Goal: Information Seeking & Learning: Compare options

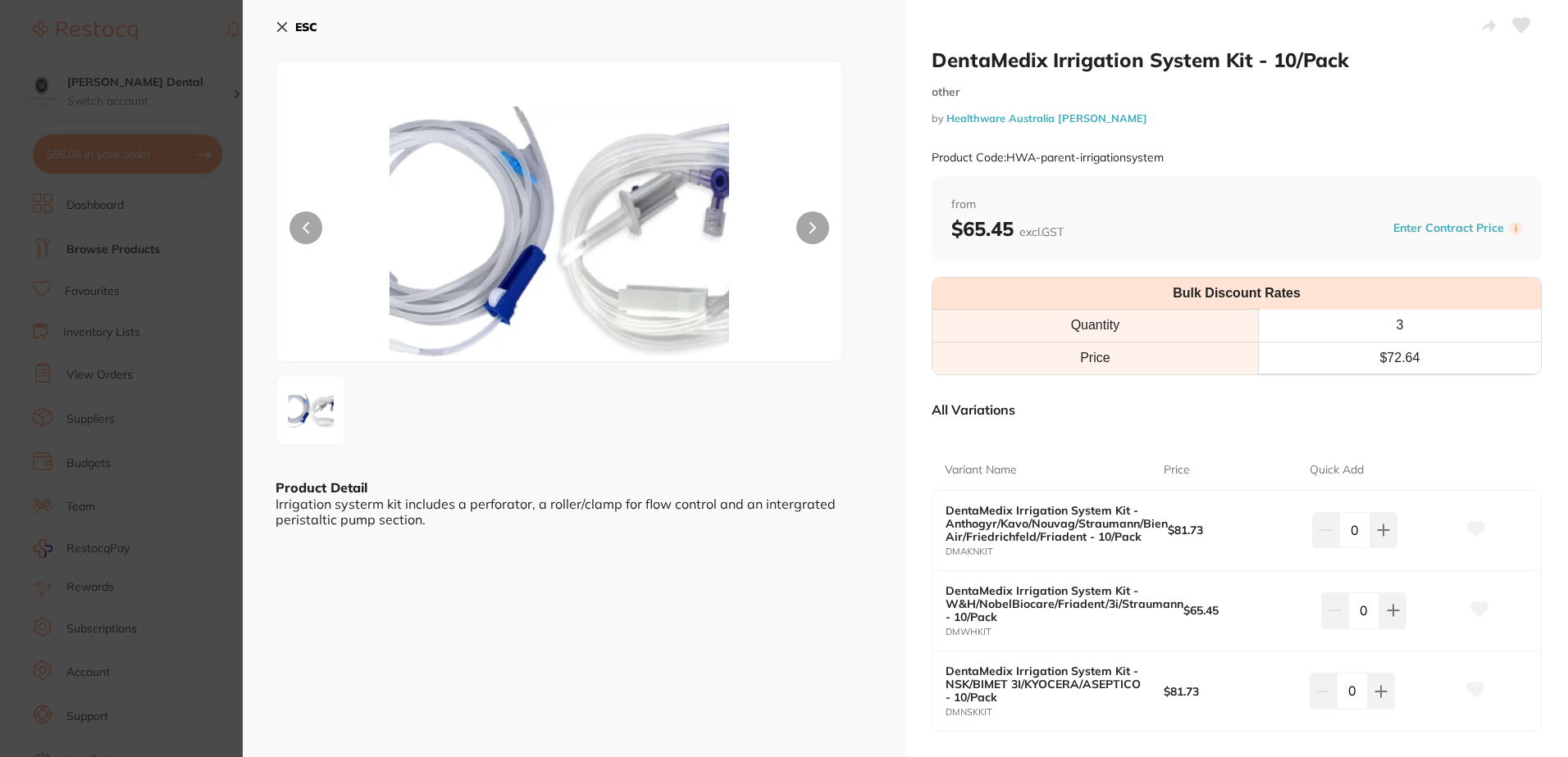
click at [280, 28] on icon at bounding box center [282, 27] width 9 height 9
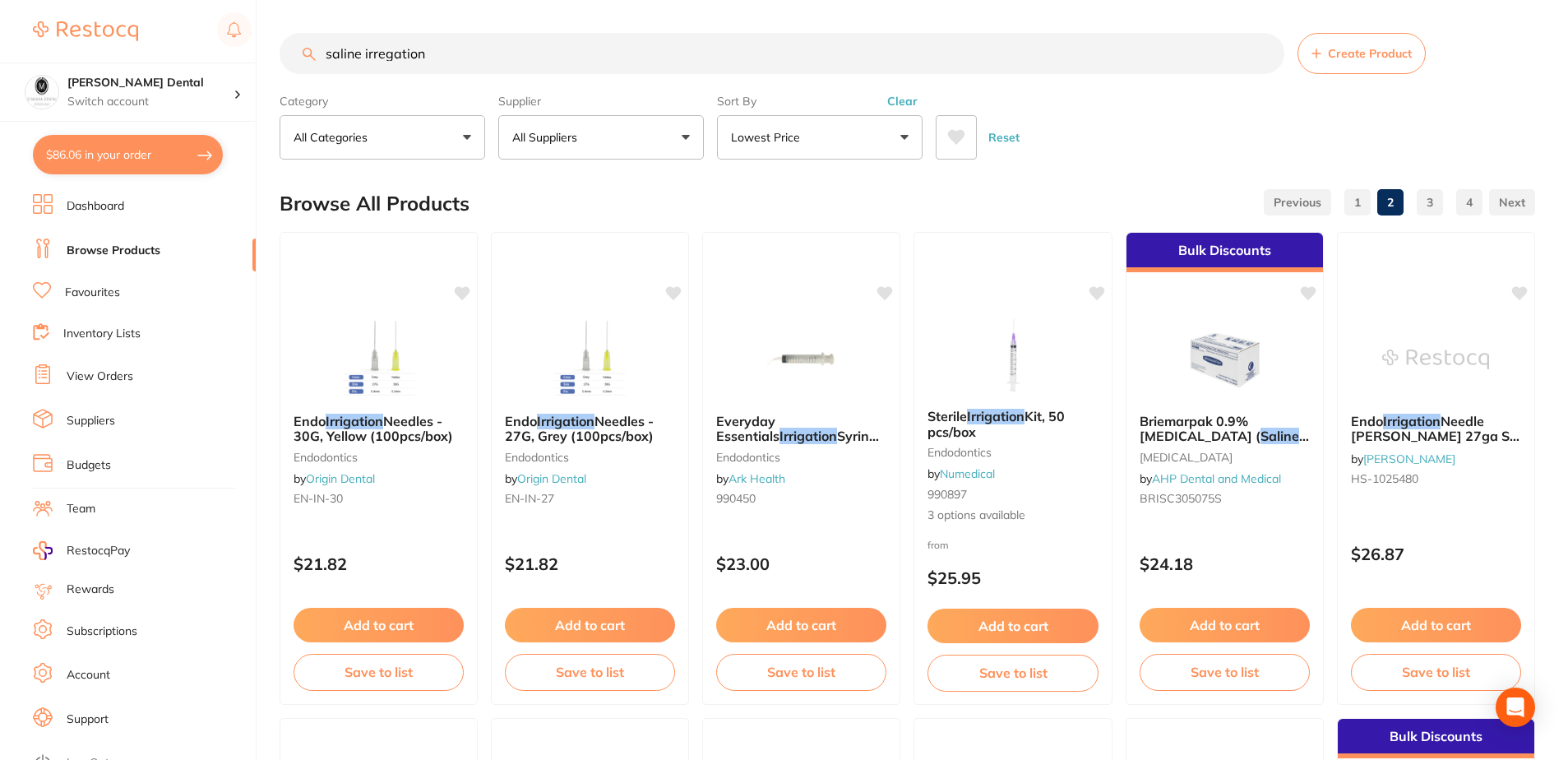
drag, startPoint x: 435, startPoint y: 51, endPoint x: 256, endPoint y: 27, distance: 180.6
click at [272, 34] on div "$86.06 [PERSON_NAME] Dental Switch account [PERSON_NAME] Dental $86.06 in your …" at bounding box center [784, 380] width 1568 height 760
type input "saline"
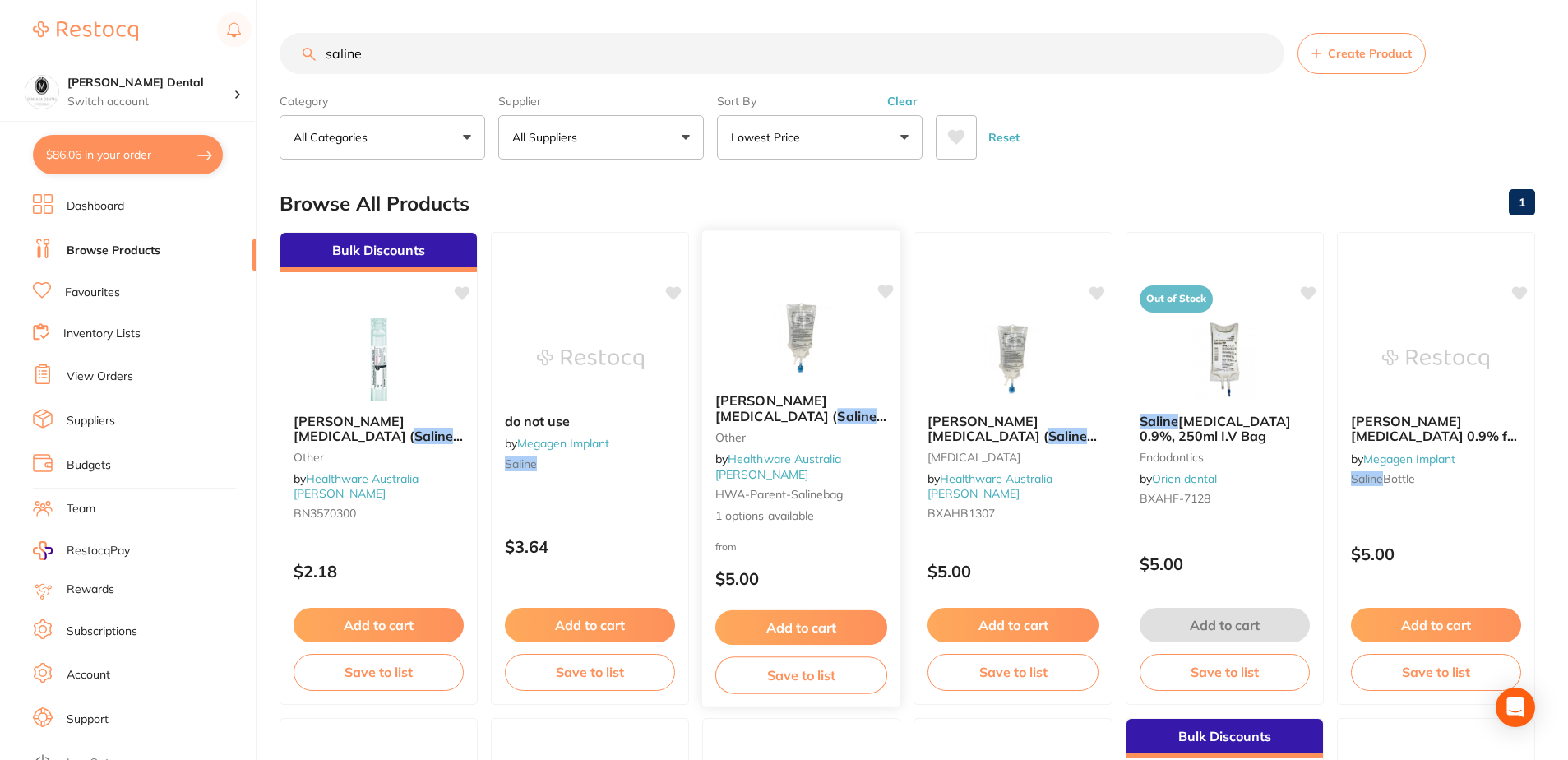
click at [792, 358] on img at bounding box center [800, 338] width 107 height 83
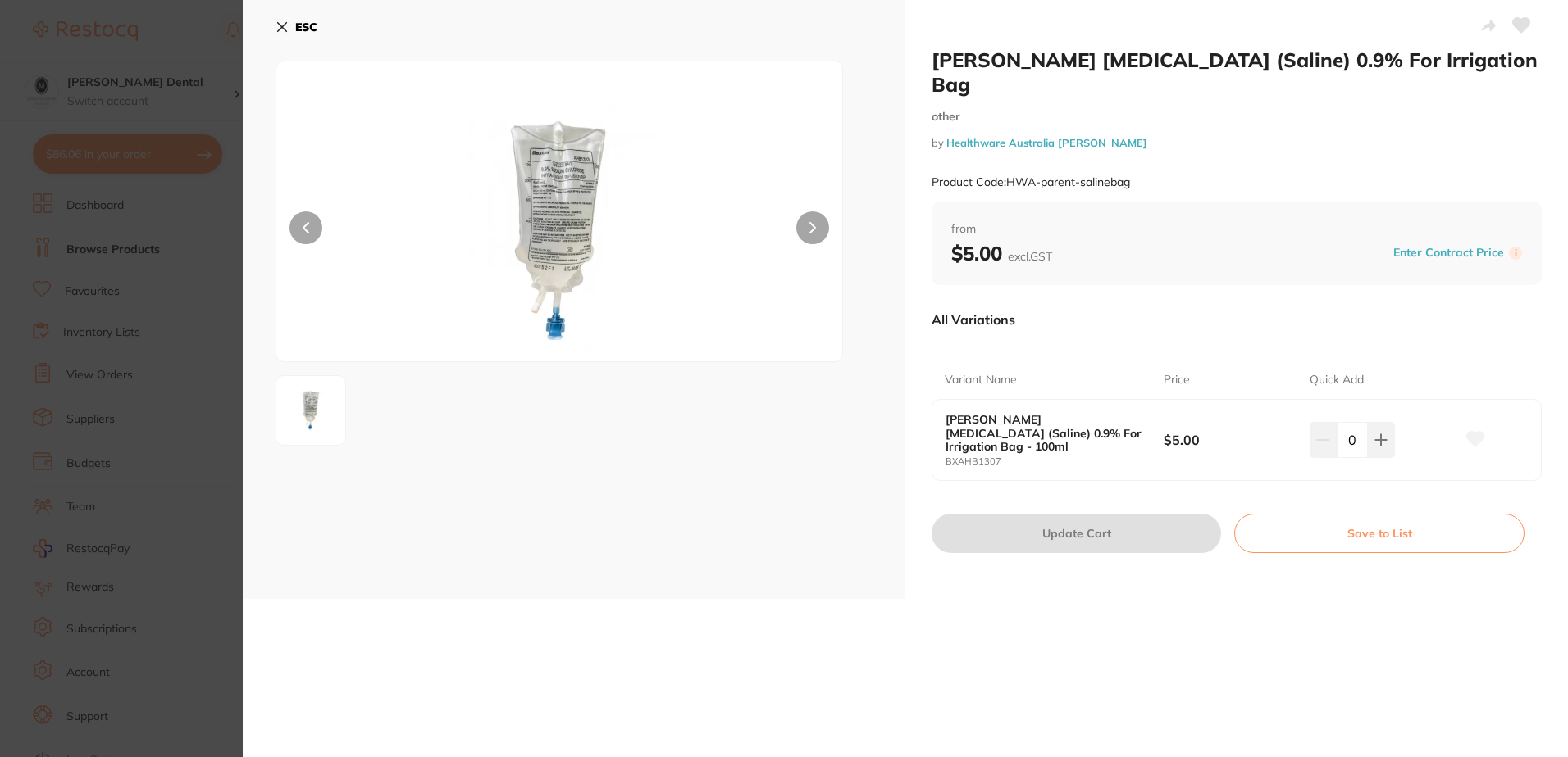
click at [278, 21] on icon at bounding box center [281, 27] width 13 height 13
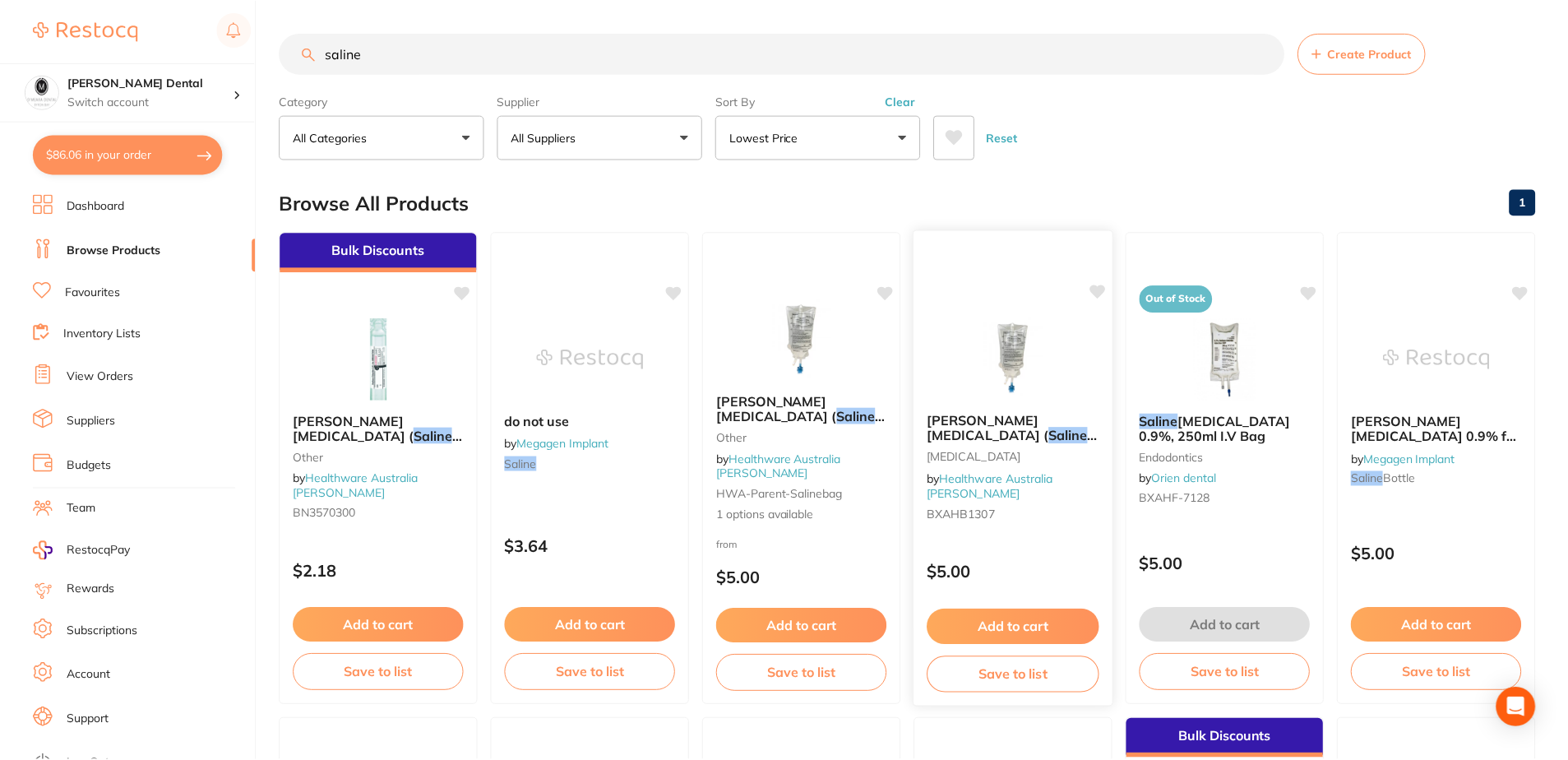
scroll to position [4, 0]
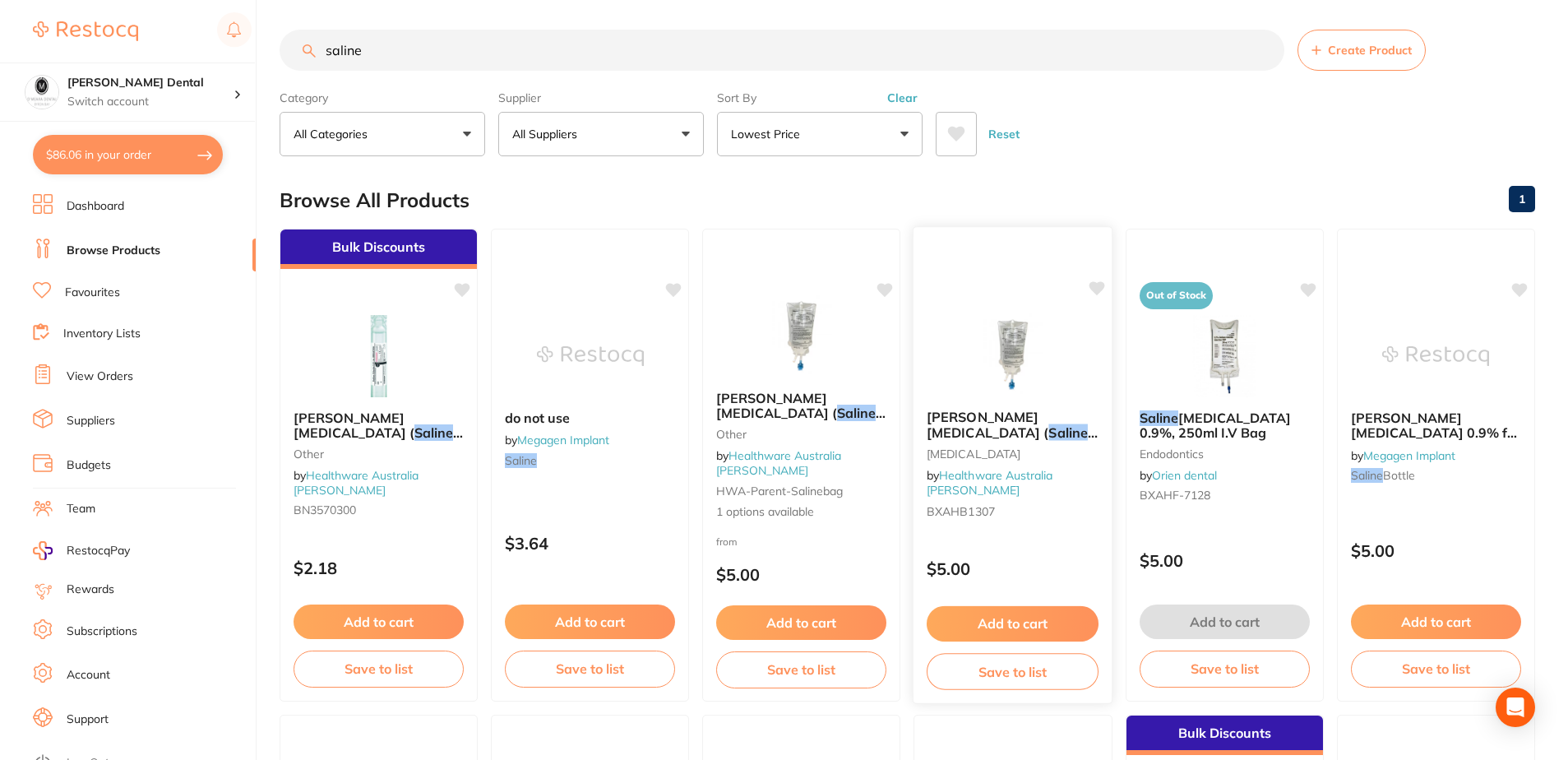
click at [1031, 362] on img at bounding box center [1012, 355] width 107 height 83
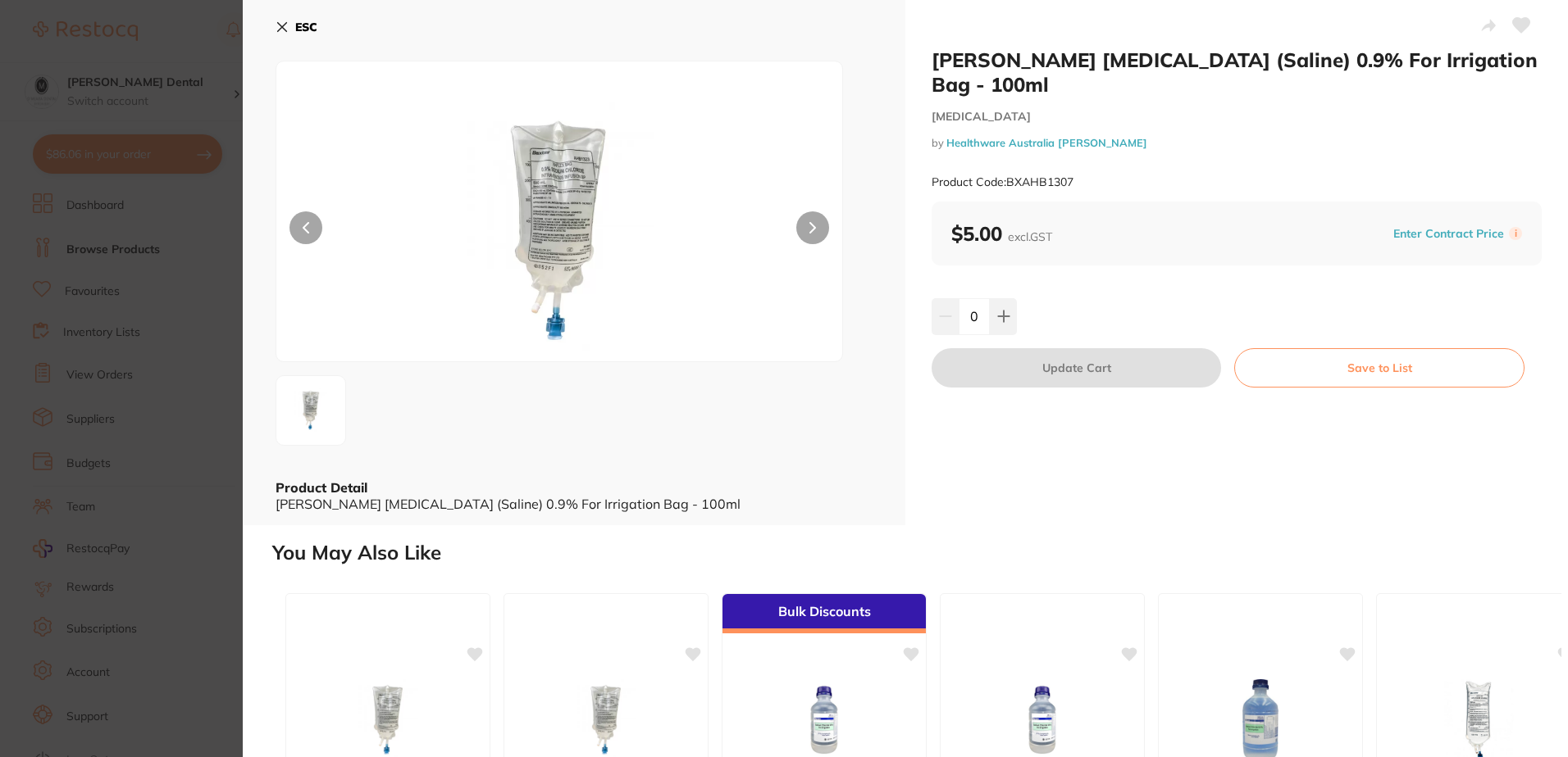
click at [280, 21] on icon at bounding box center [281, 27] width 13 height 13
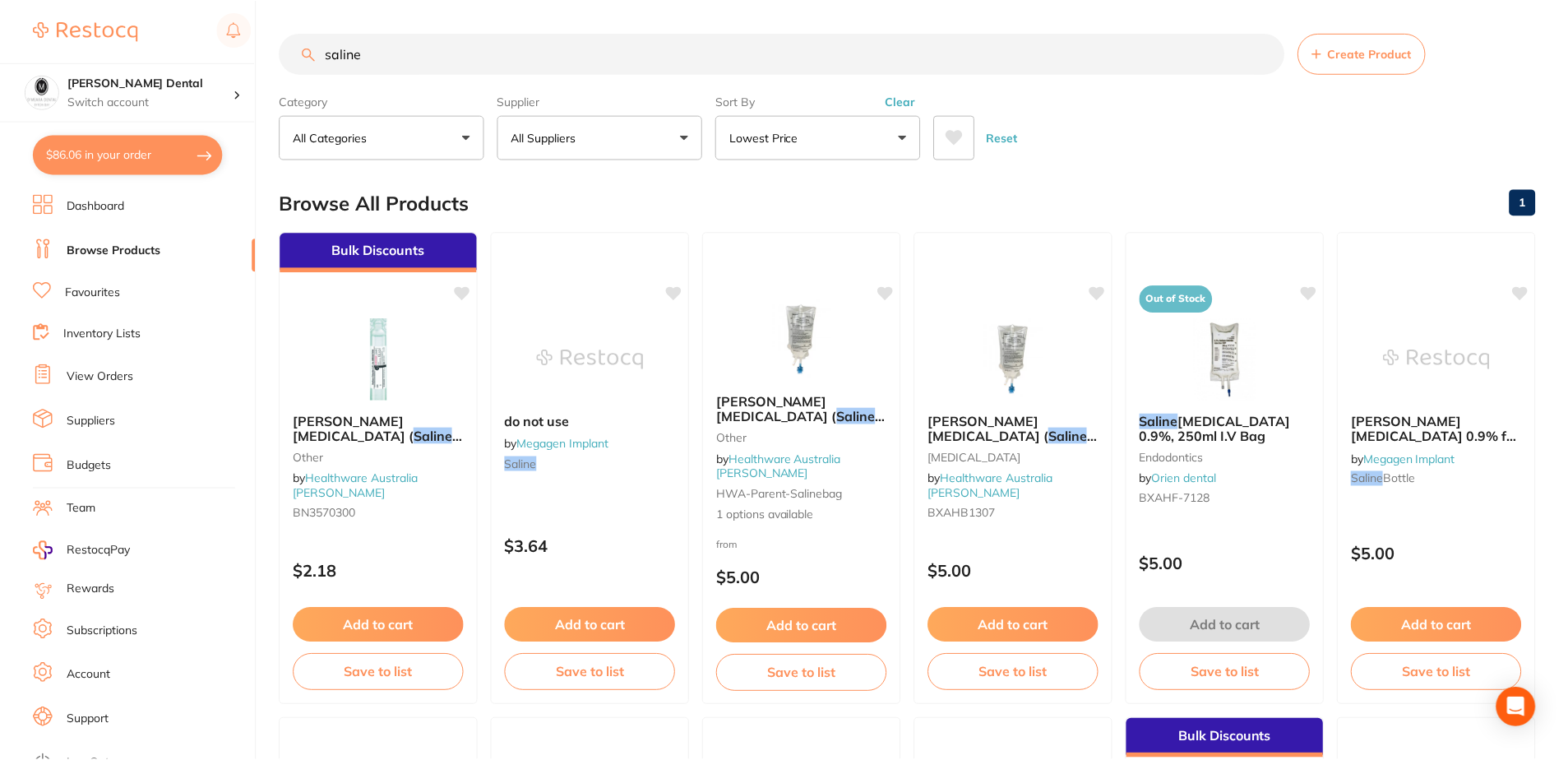
scroll to position [4, 0]
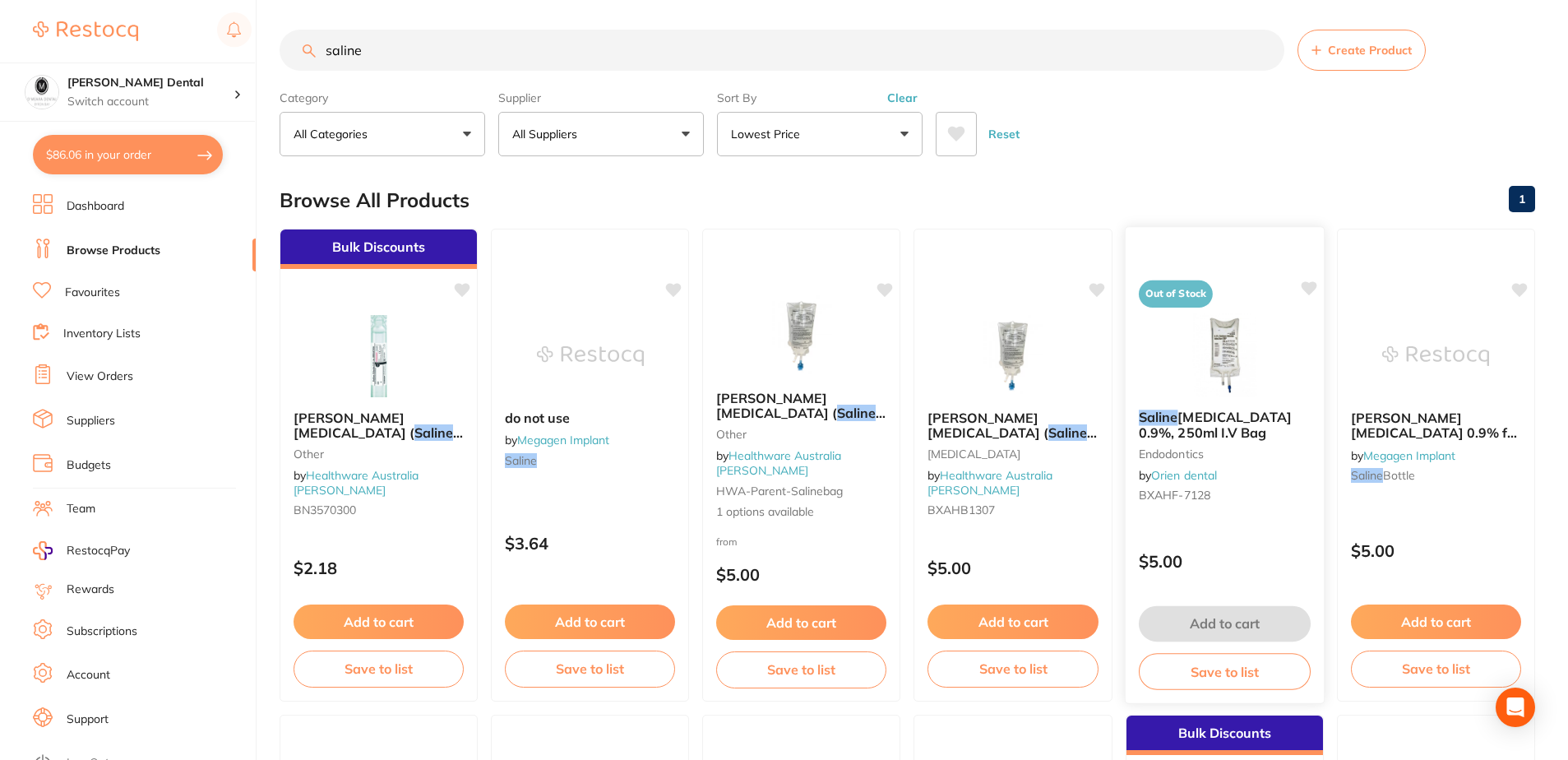
click at [1282, 349] on div at bounding box center [1225, 355] width 199 height 83
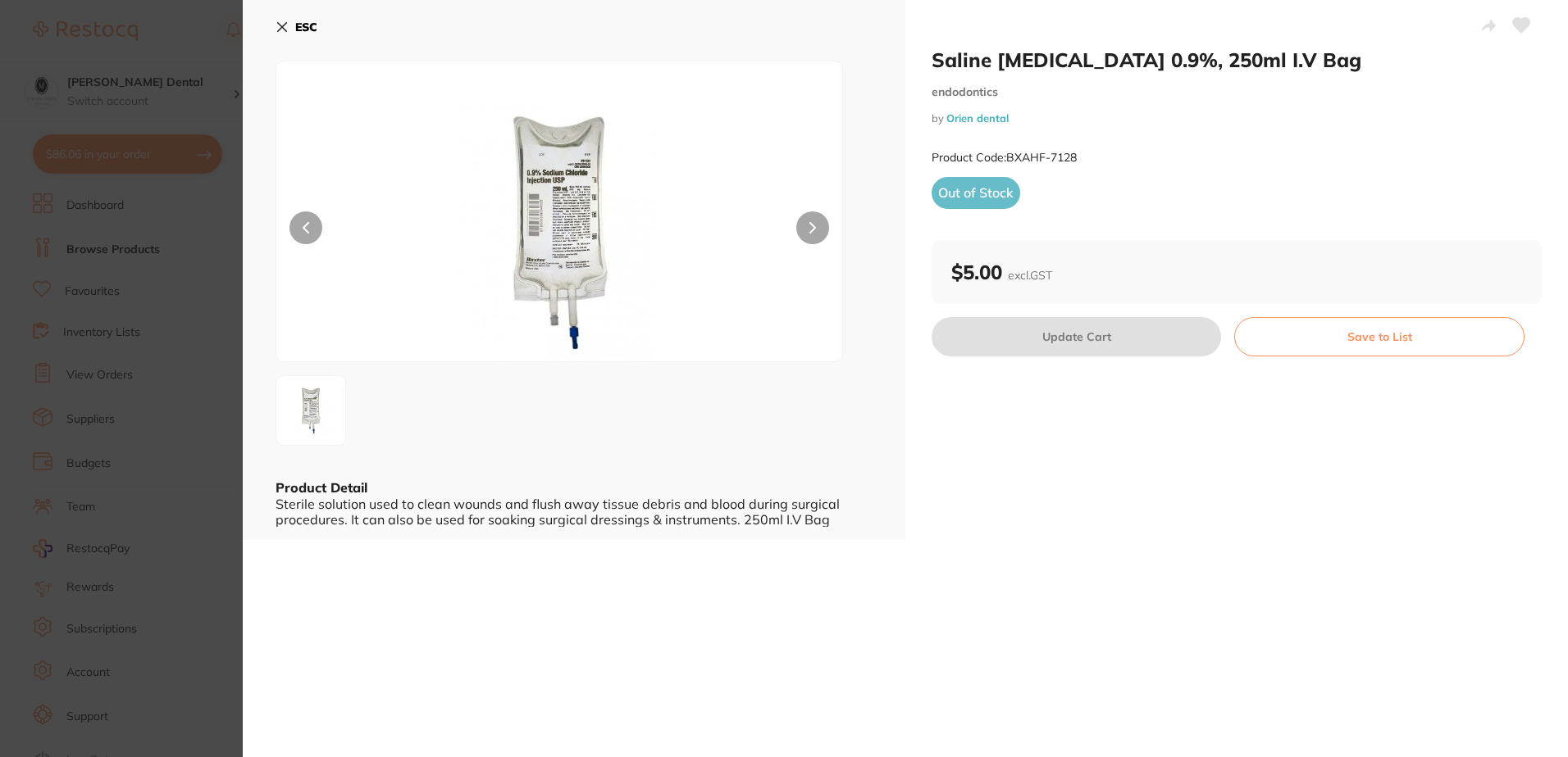
click at [281, 27] on icon at bounding box center [282, 27] width 9 height 9
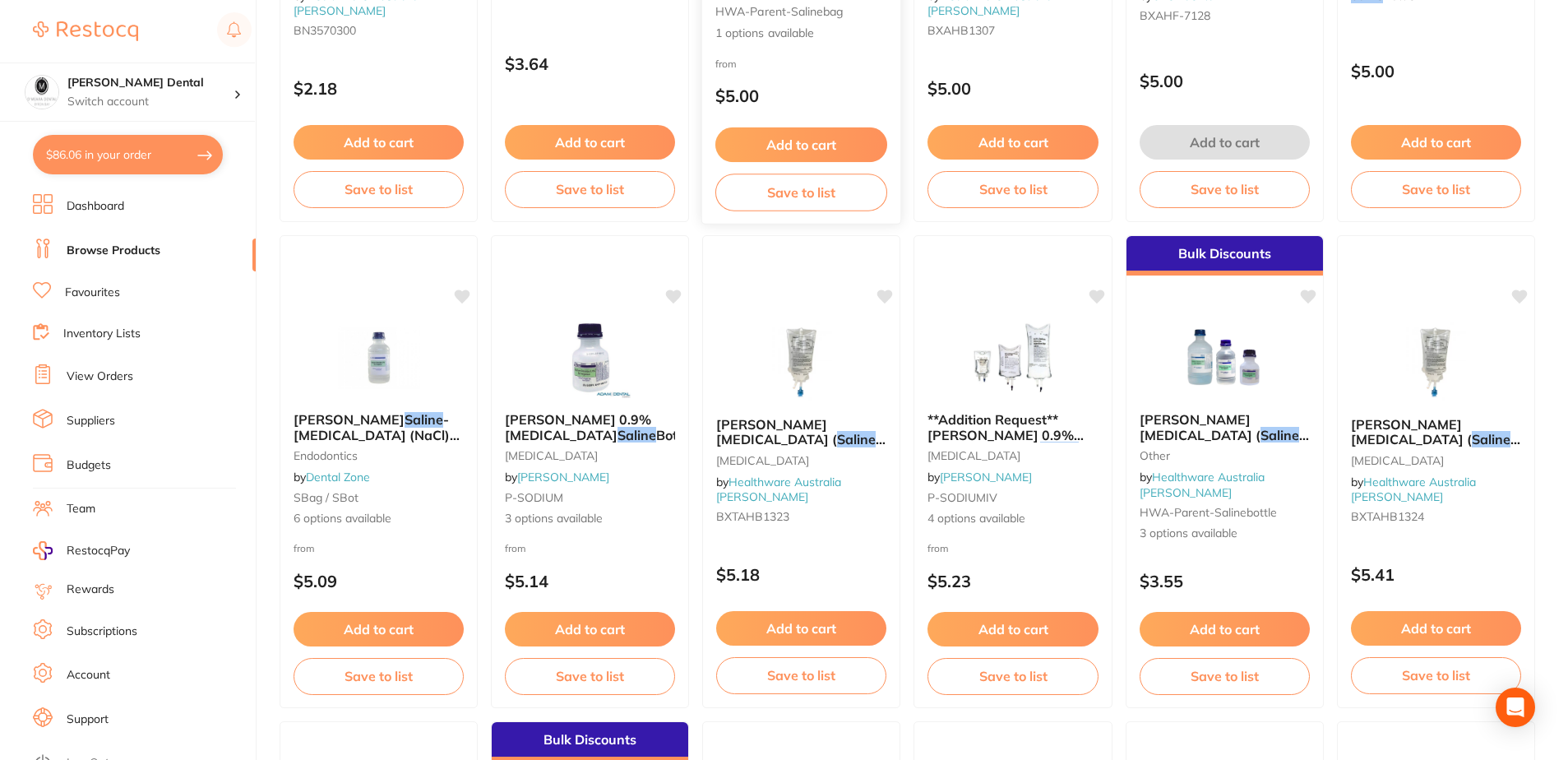
scroll to position [497, 0]
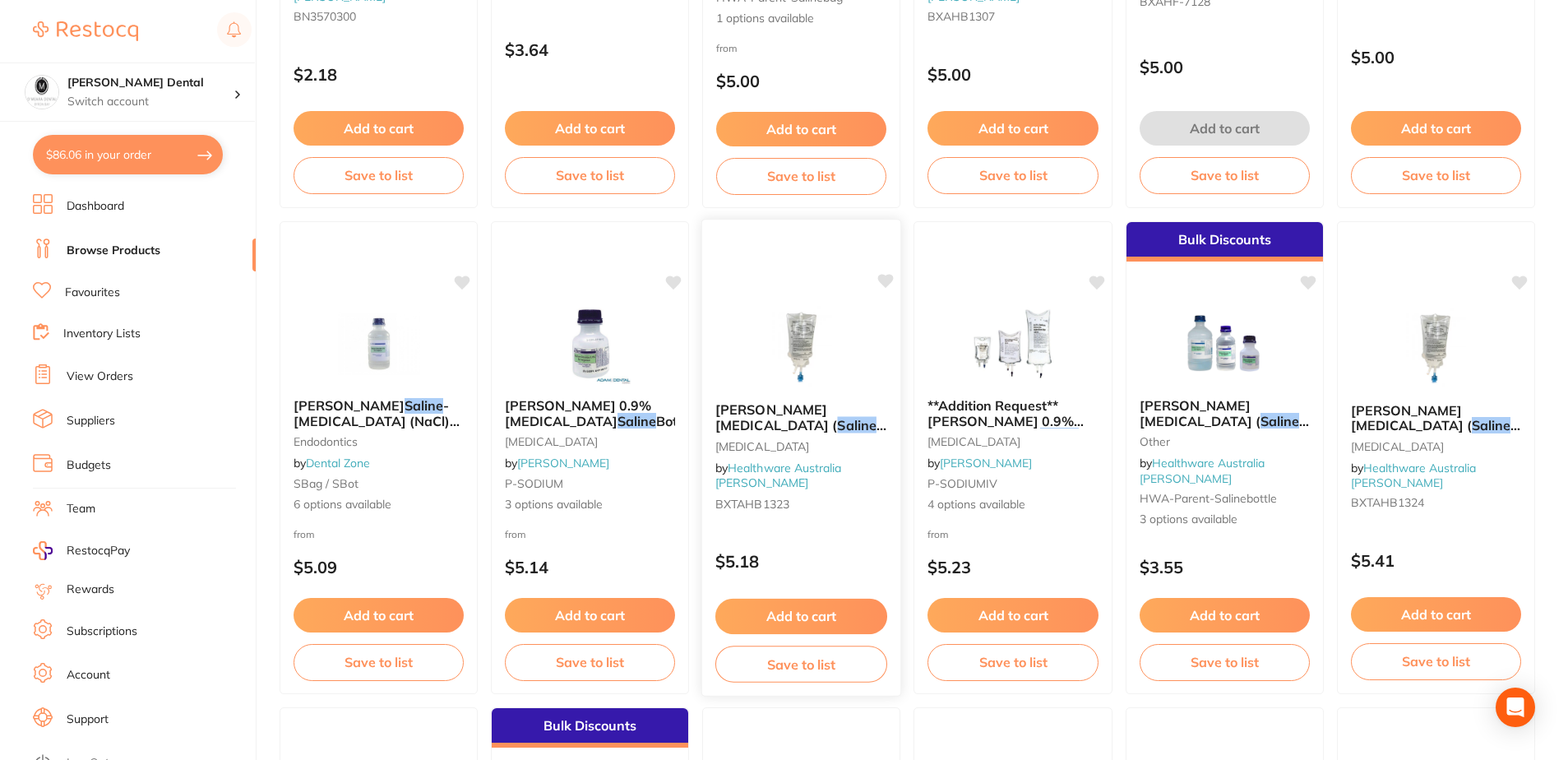
click at [811, 328] on img at bounding box center [800, 348] width 107 height 83
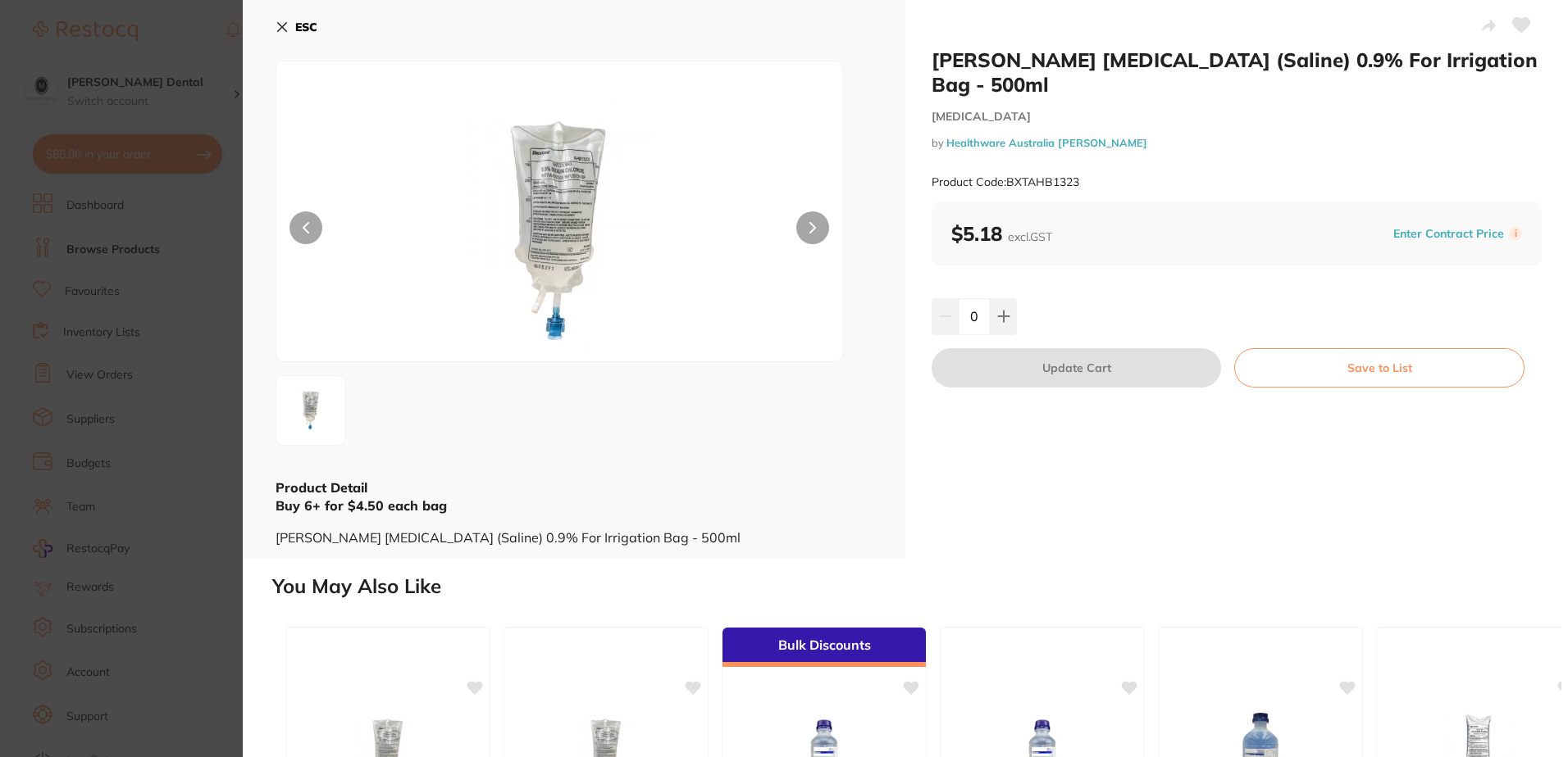
click at [277, 28] on icon at bounding box center [281, 27] width 13 height 13
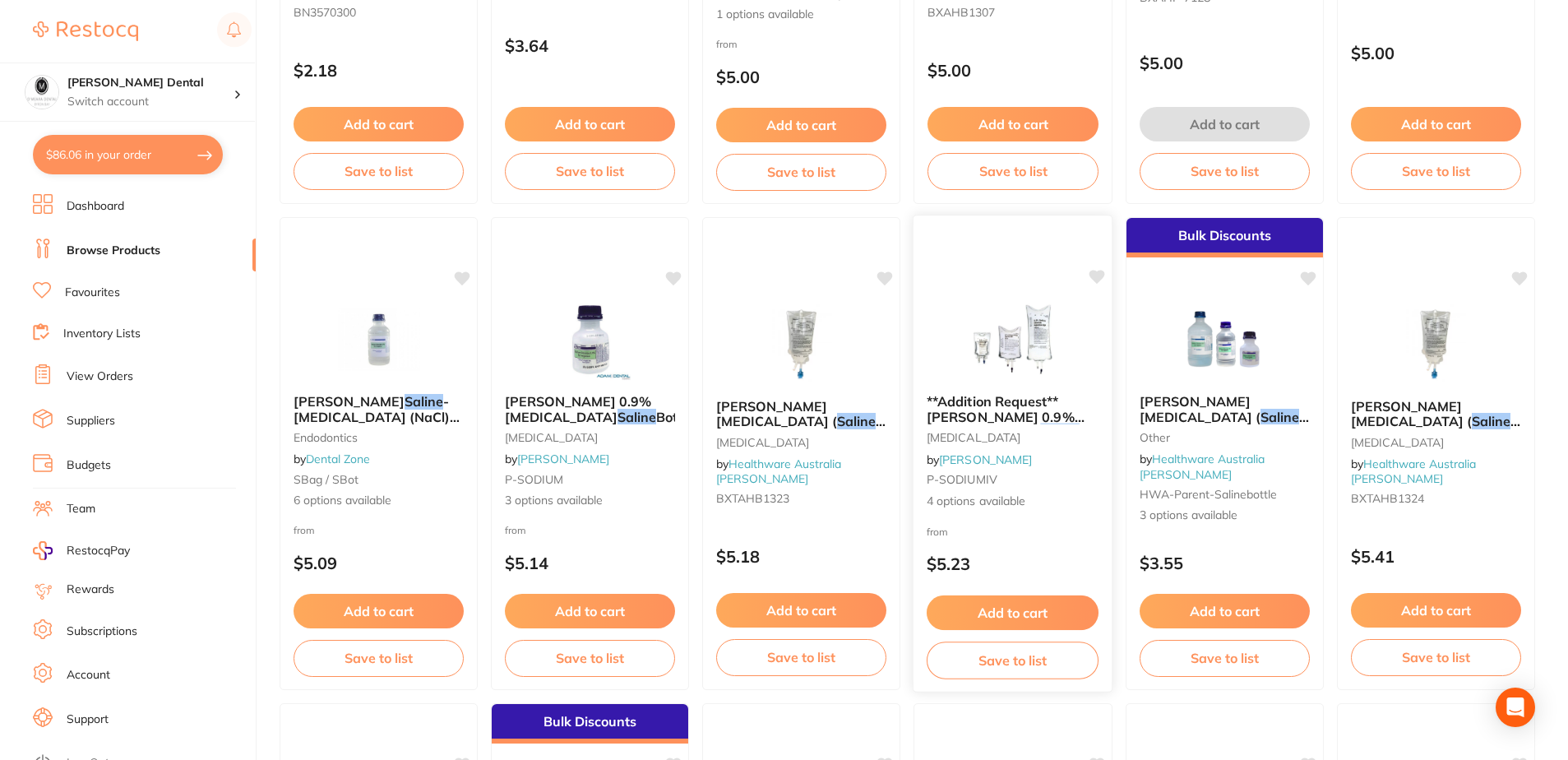
scroll to position [658, 0]
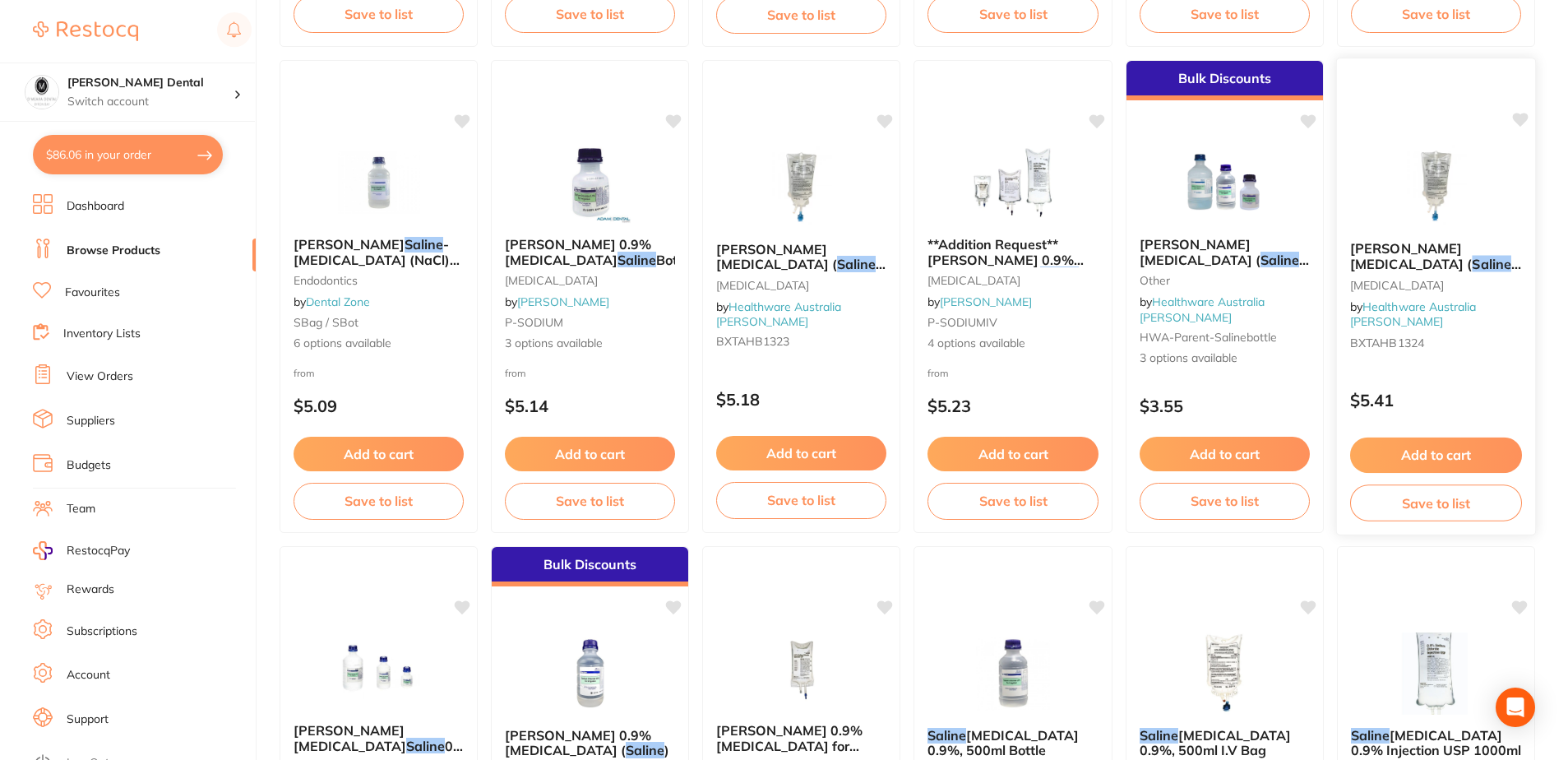
click at [1462, 184] on img at bounding box center [1436, 186] width 107 height 83
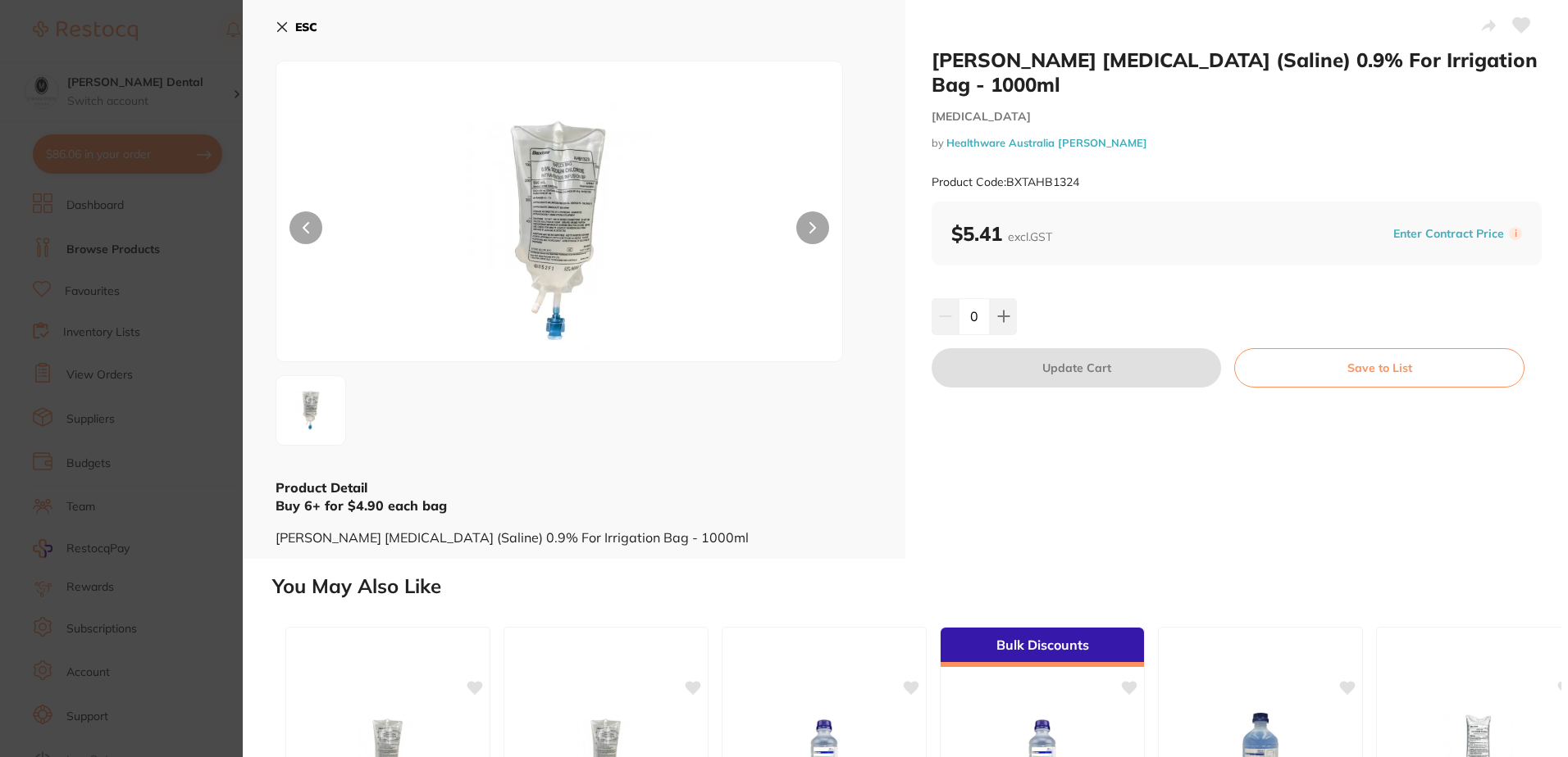
click at [284, 32] on icon at bounding box center [281, 27] width 13 height 13
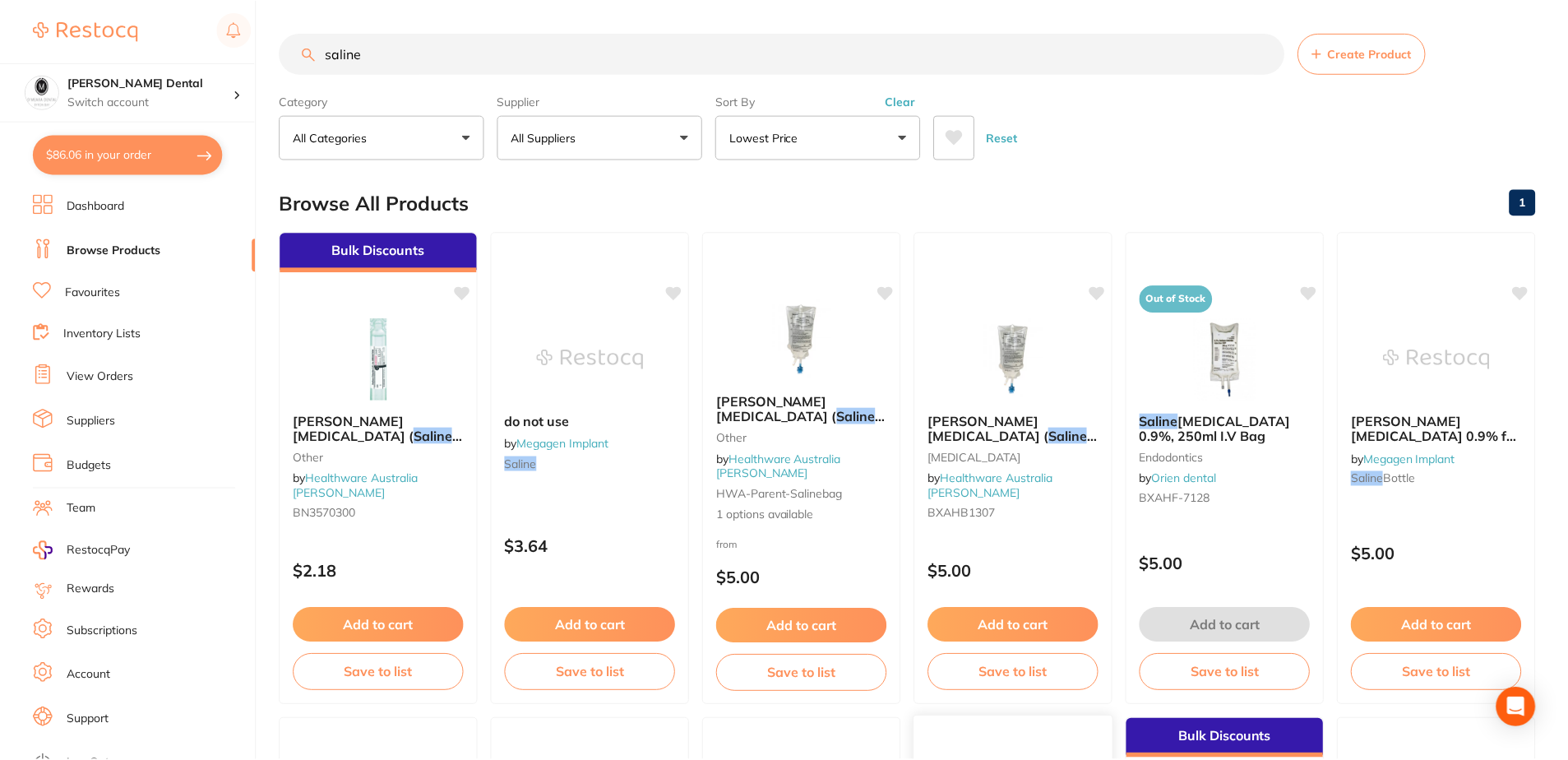
scroll to position [658, 0]
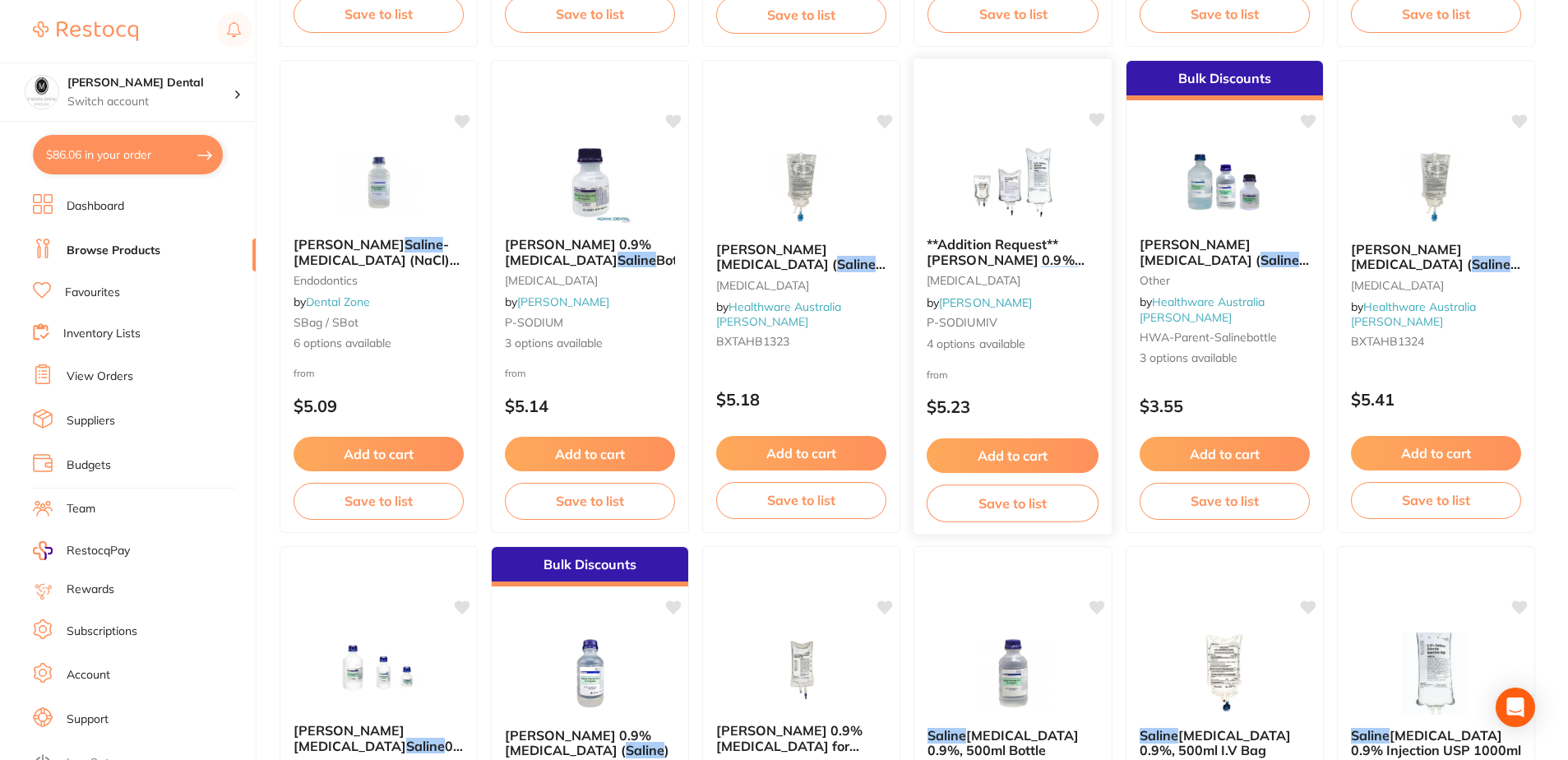
click at [990, 190] on img at bounding box center [1012, 182] width 107 height 83
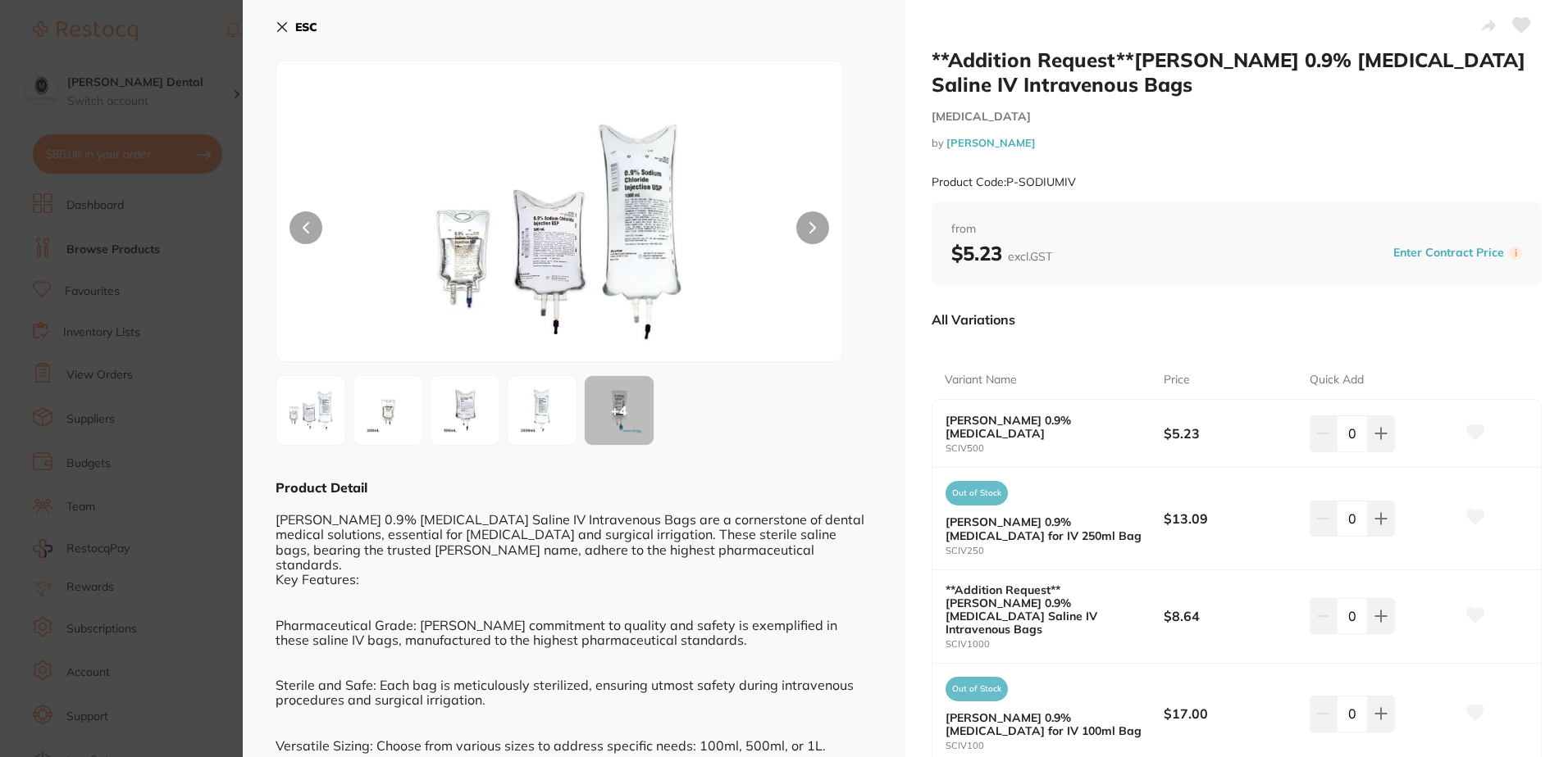
click at [281, 17] on button "ESC" at bounding box center [296, 27] width 42 height 28
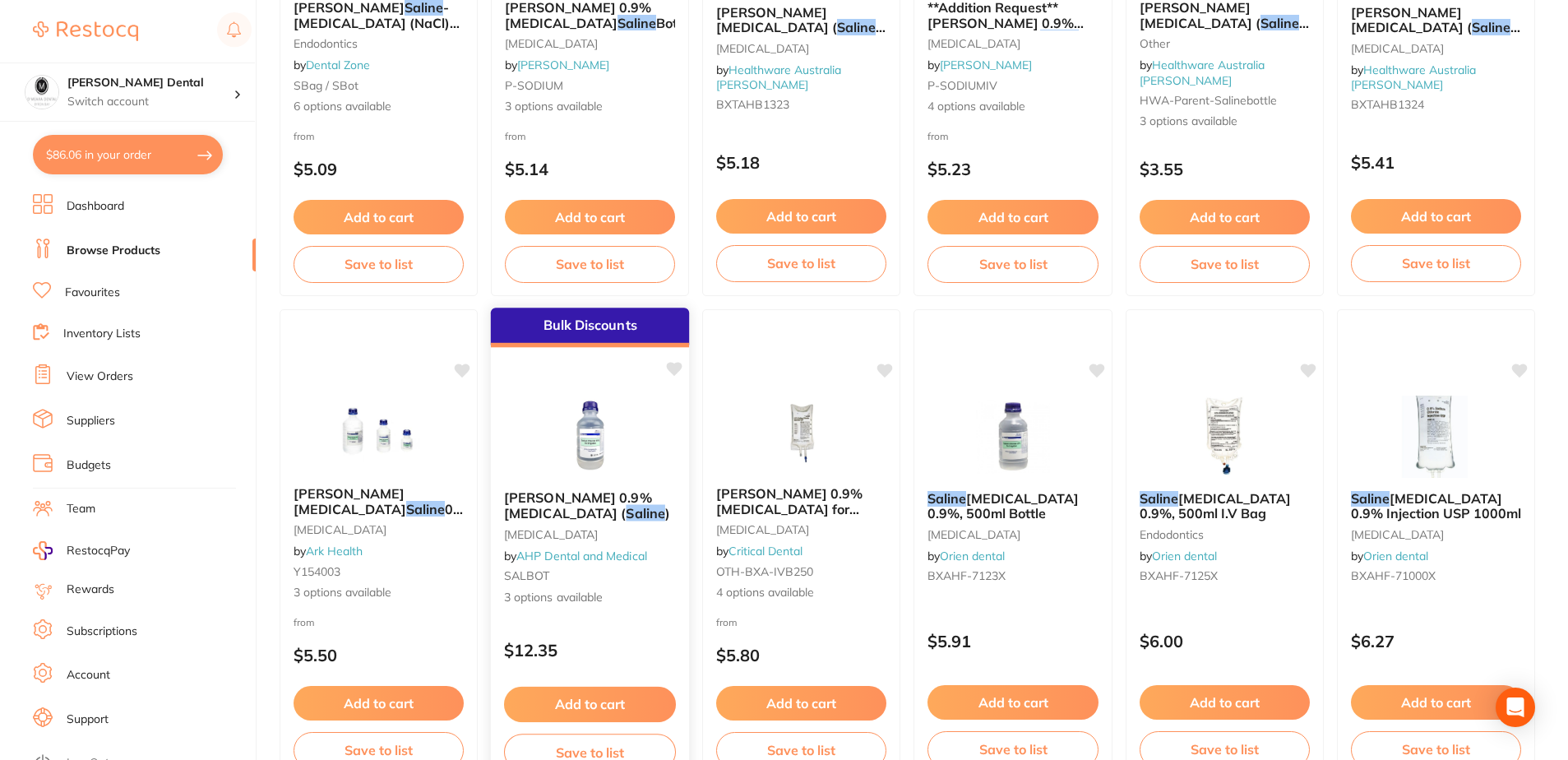
scroll to position [905, 0]
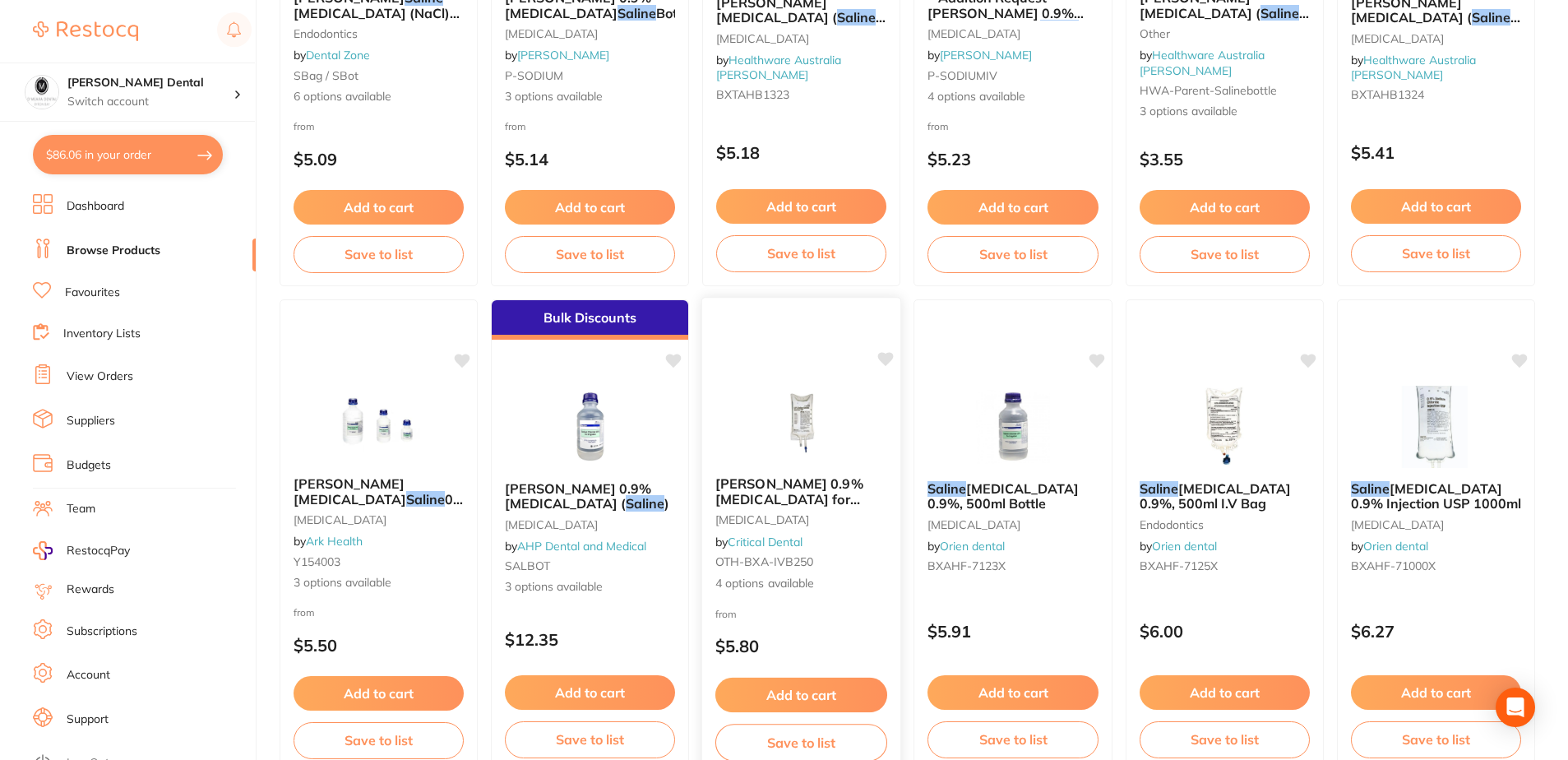
click at [853, 435] on img at bounding box center [800, 422] width 107 height 83
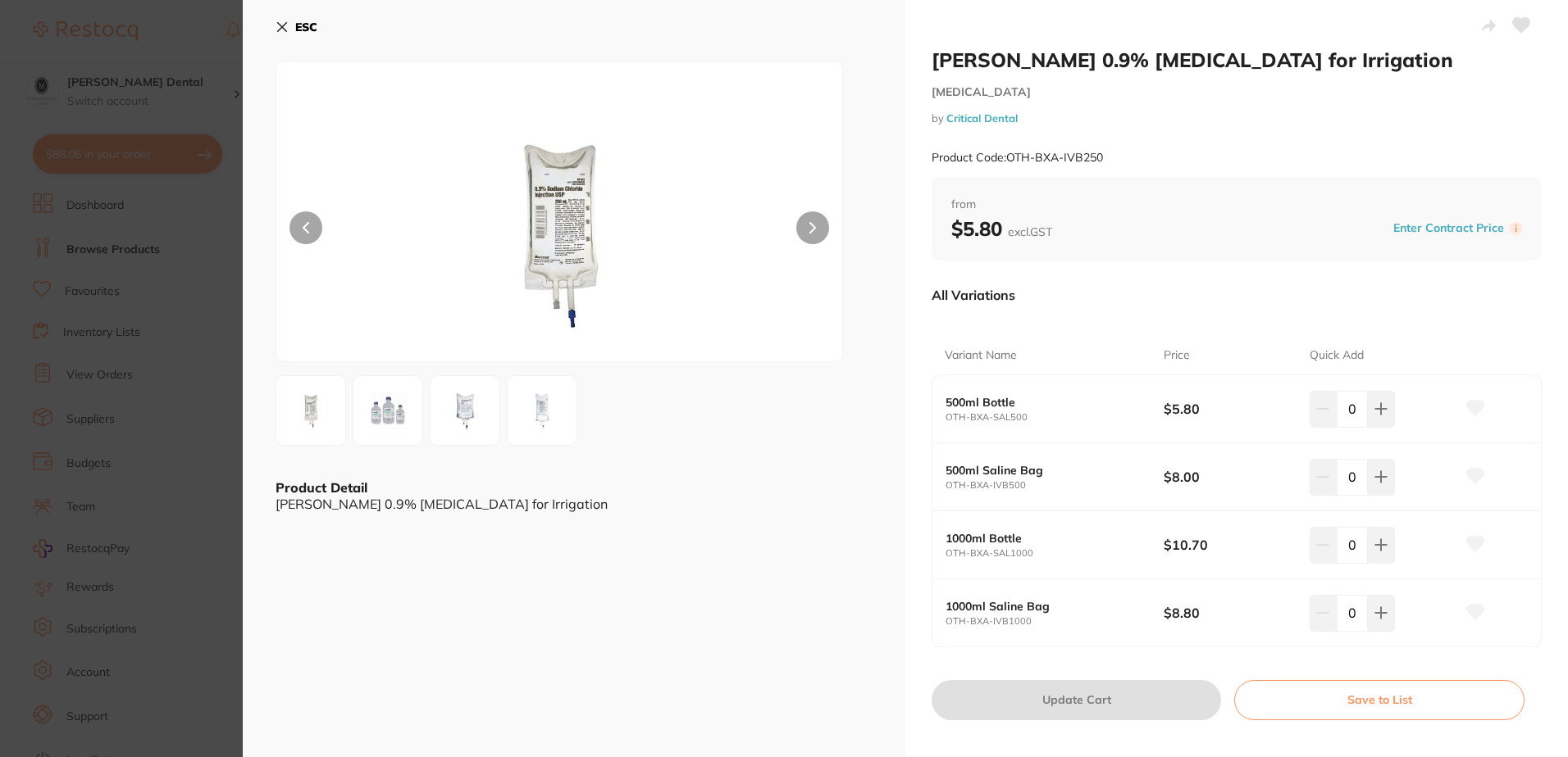
click at [273, 22] on div "ESC Product Detail [PERSON_NAME] 0.9% [MEDICAL_DATA] for Irrigation" at bounding box center [573, 383] width 663 height 766
click at [281, 20] on icon at bounding box center [281, 27] width 13 height 13
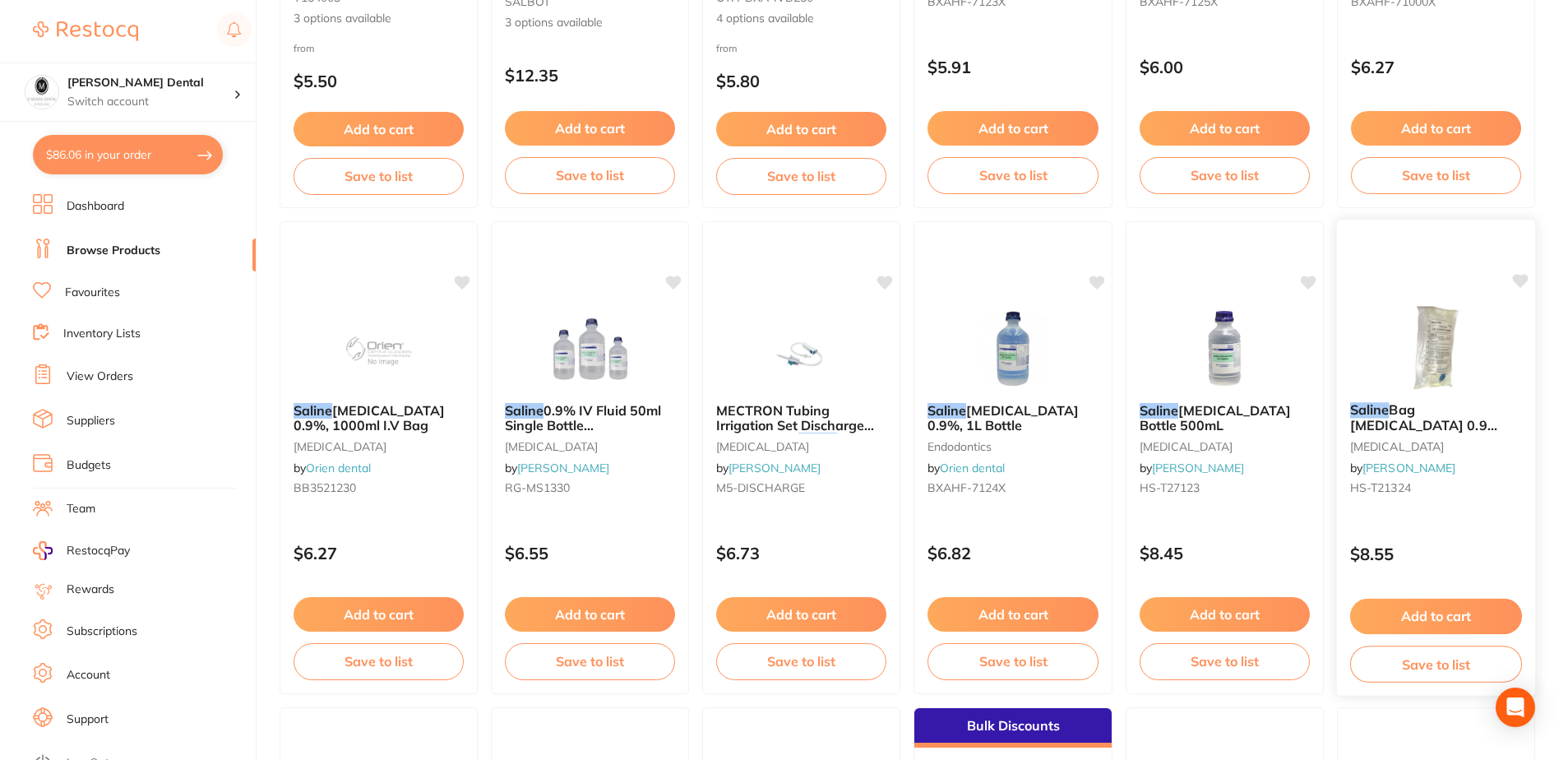
scroll to position [1481, 0]
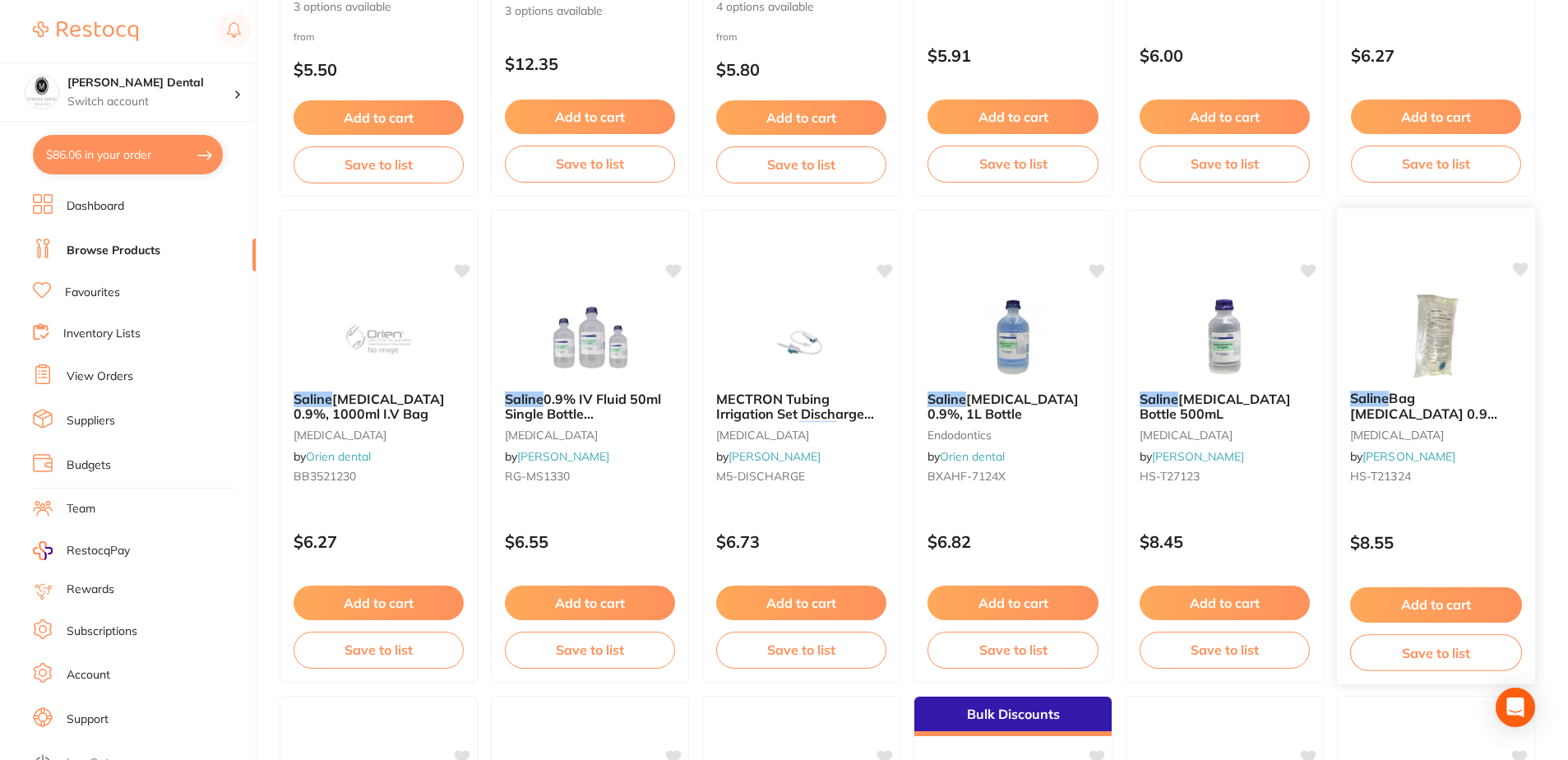
click at [1439, 343] on img at bounding box center [1436, 336] width 107 height 83
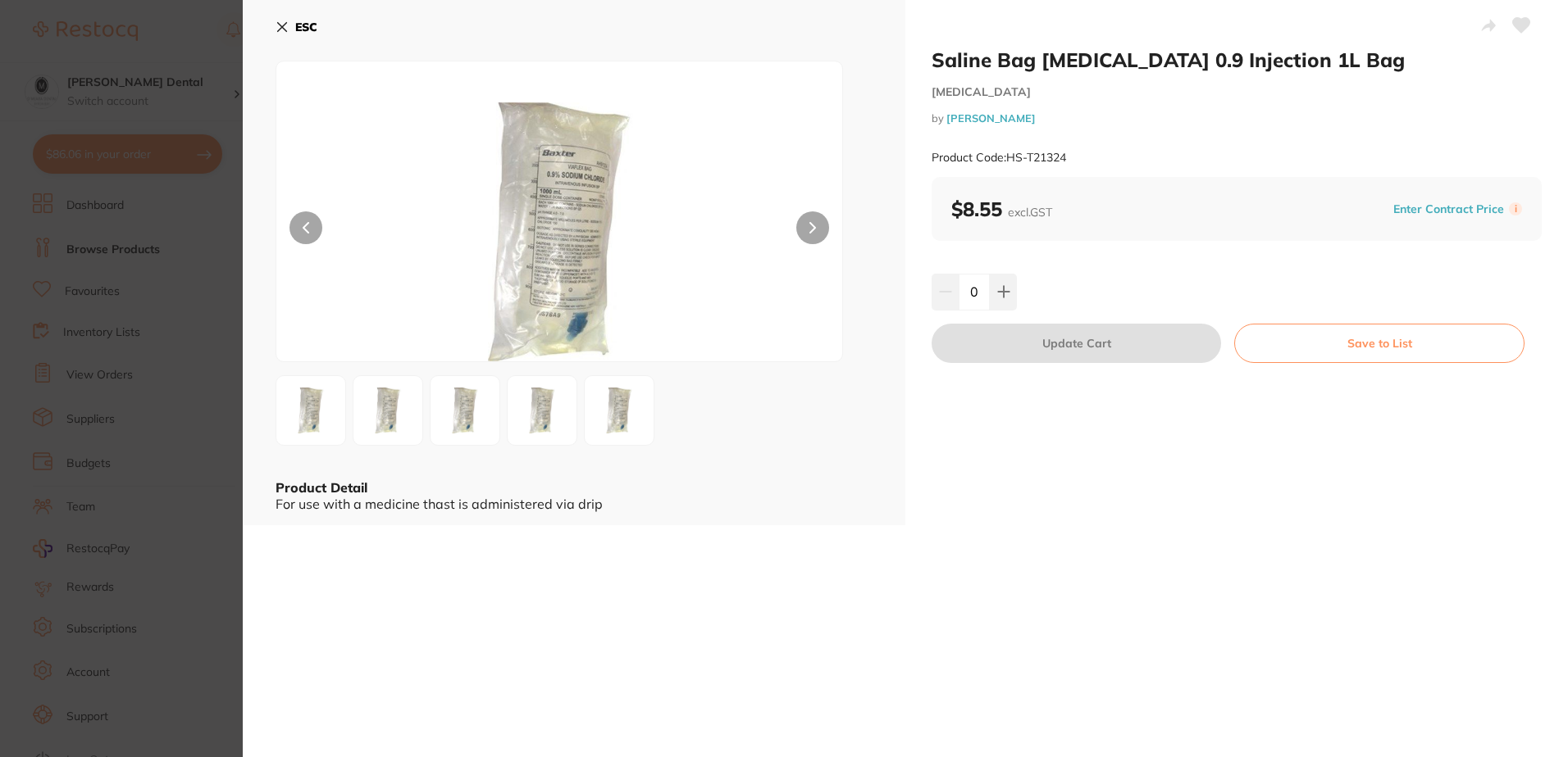
click at [285, 29] on icon at bounding box center [282, 27] width 9 height 9
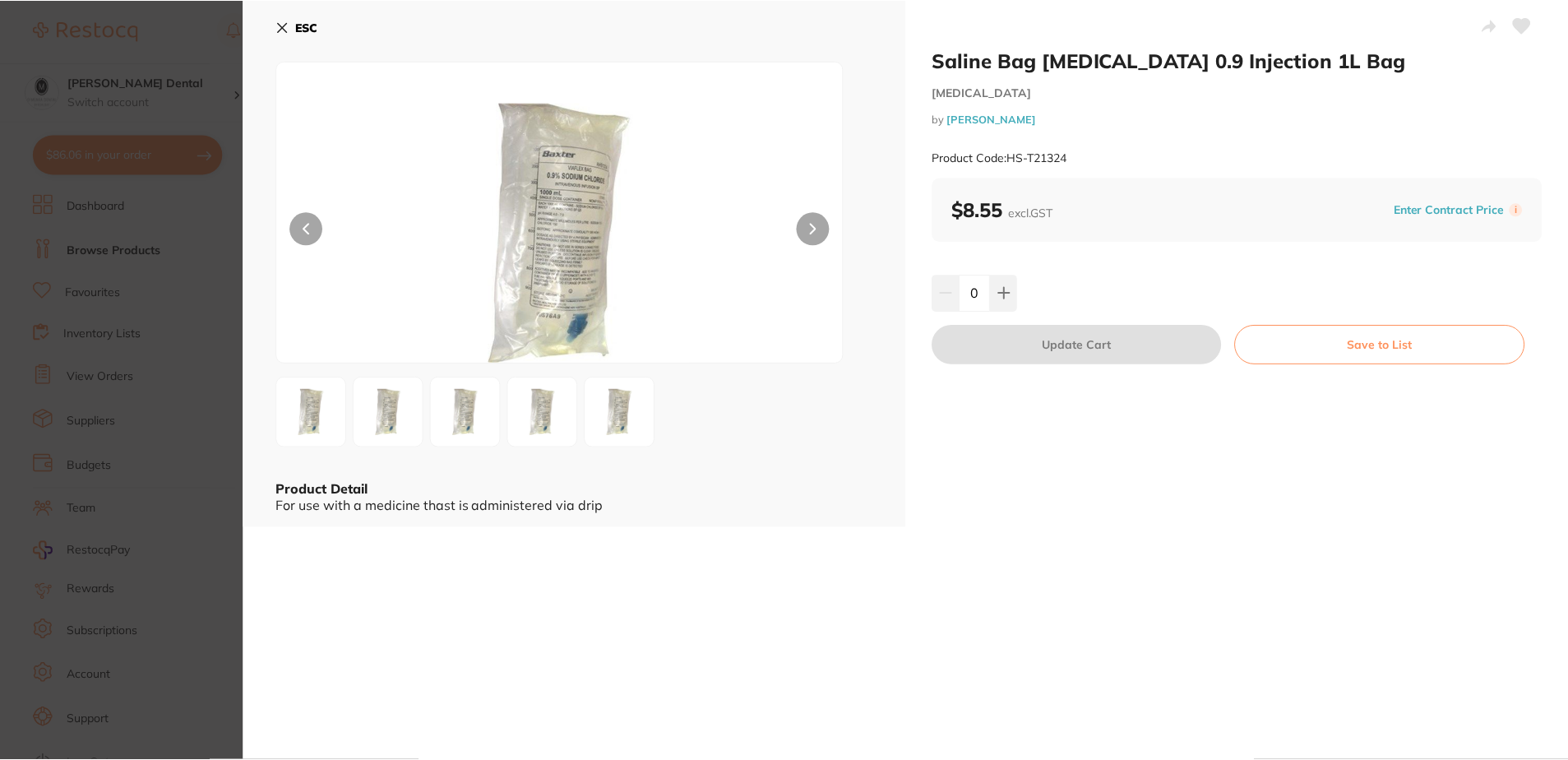
scroll to position [1481, 0]
